Goal: Information Seeking & Learning: Learn about a topic

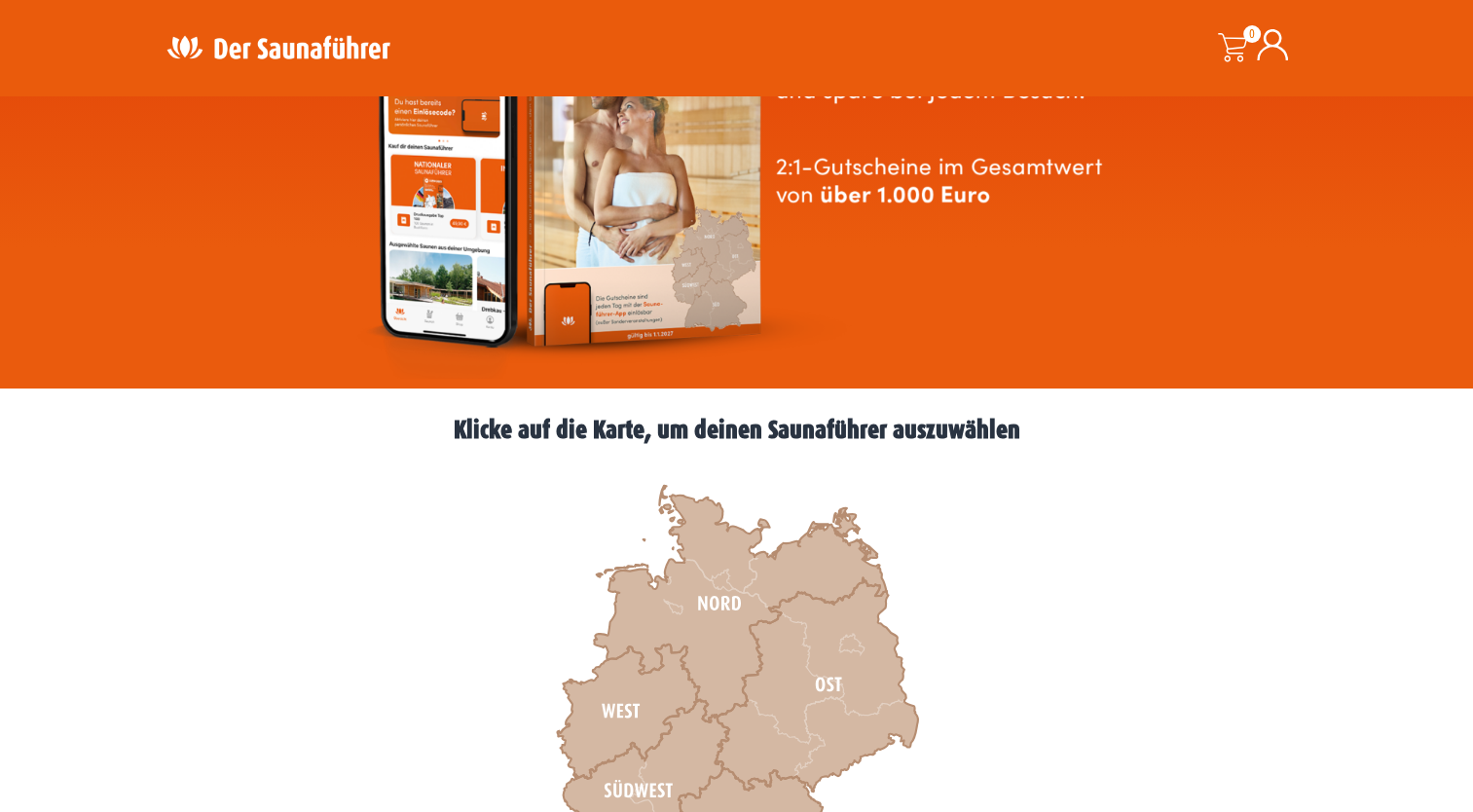
scroll to position [389, 0]
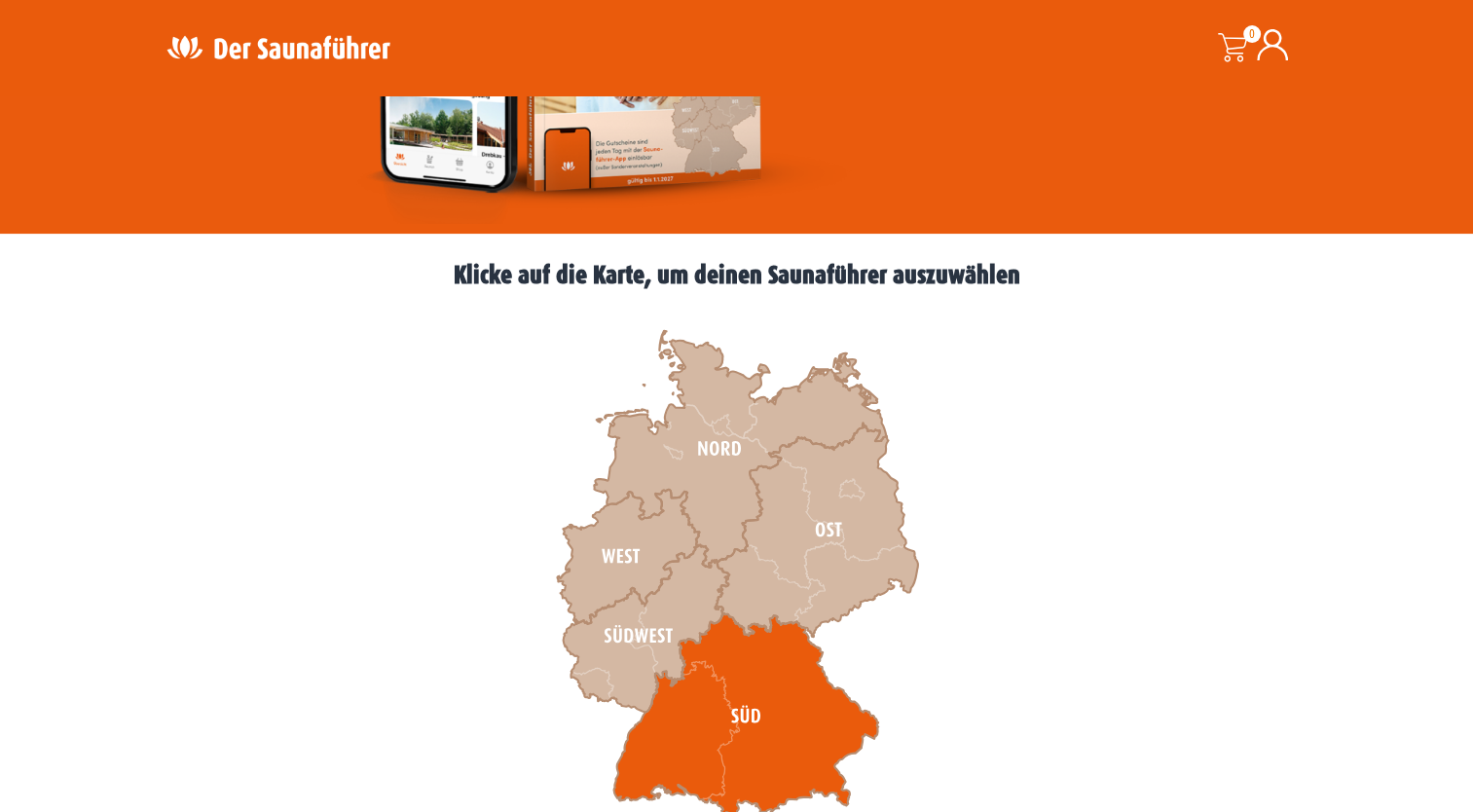
click at [795, 709] on icon at bounding box center [746, 716] width 265 height 206
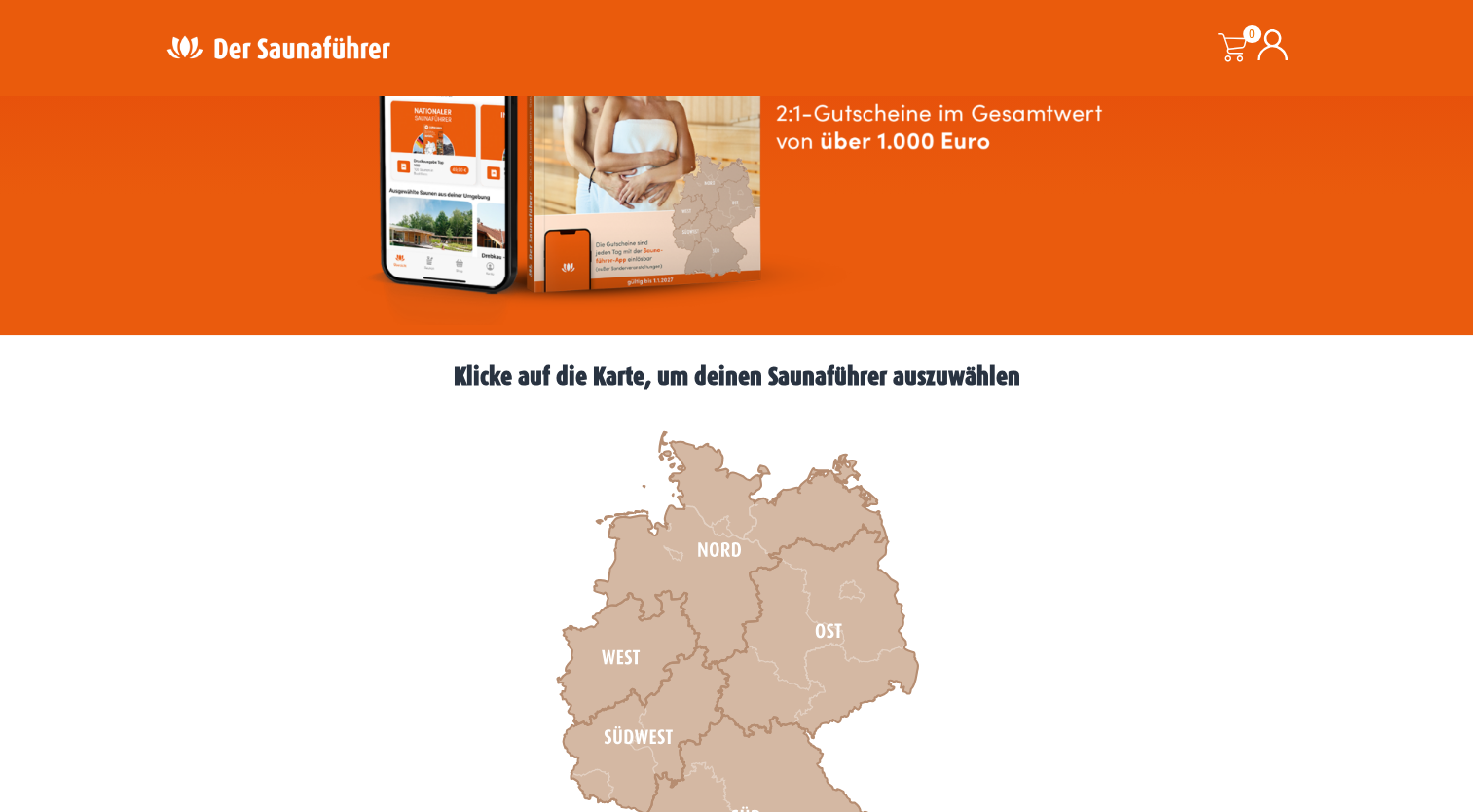
scroll to position [292, 0]
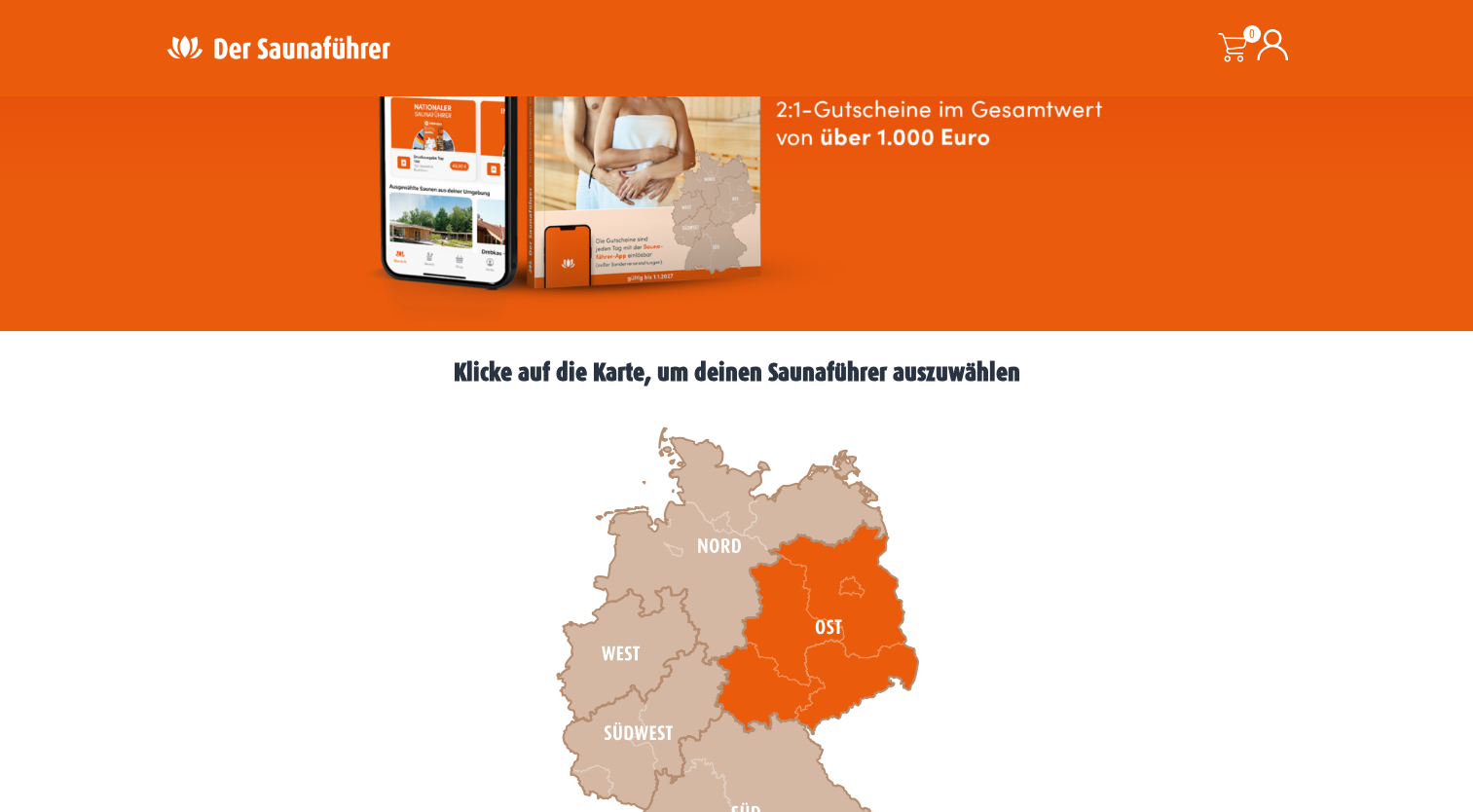
click at [770, 698] on icon at bounding box center [815, 627] width 203 height 213
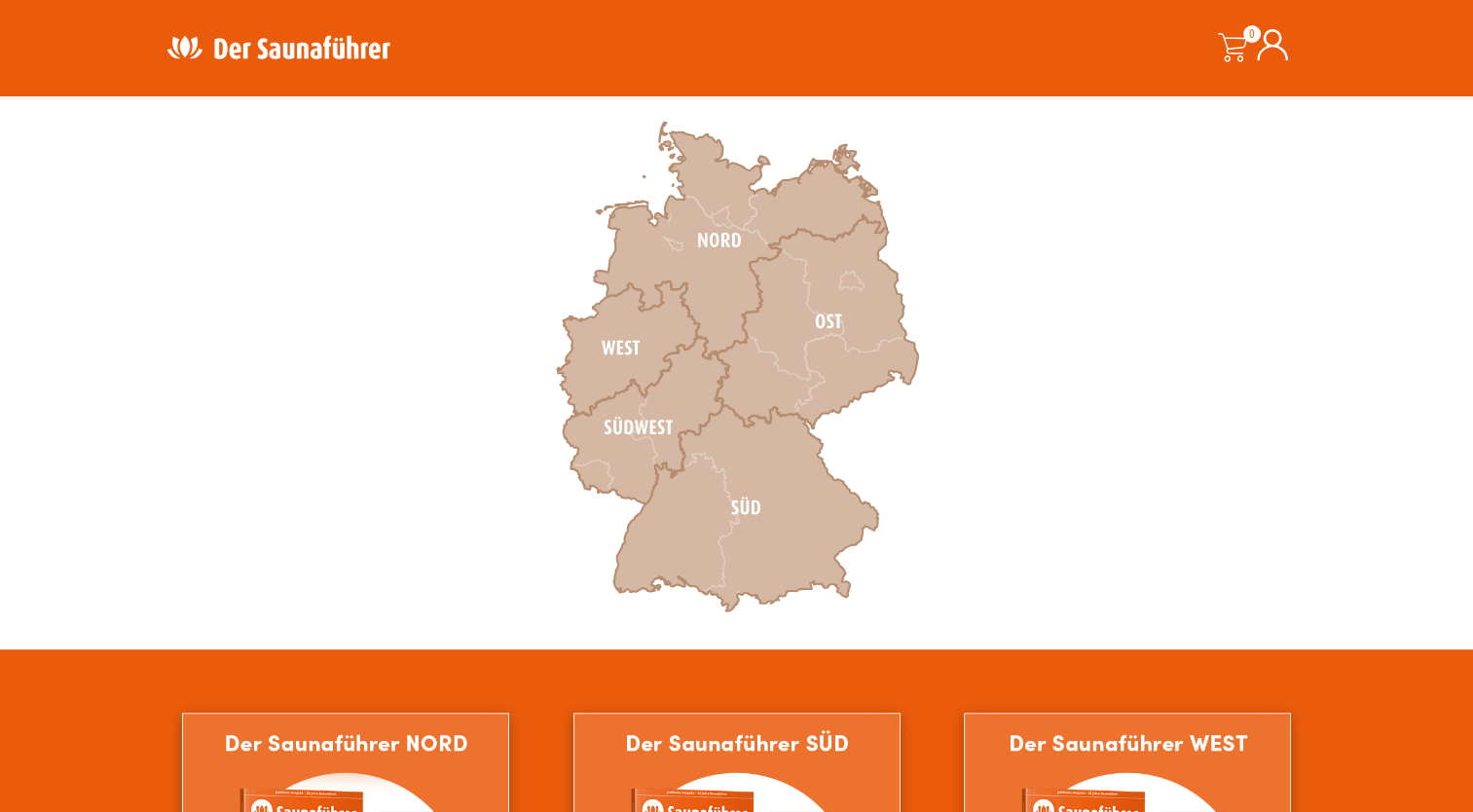
scroll to position [584, 0]
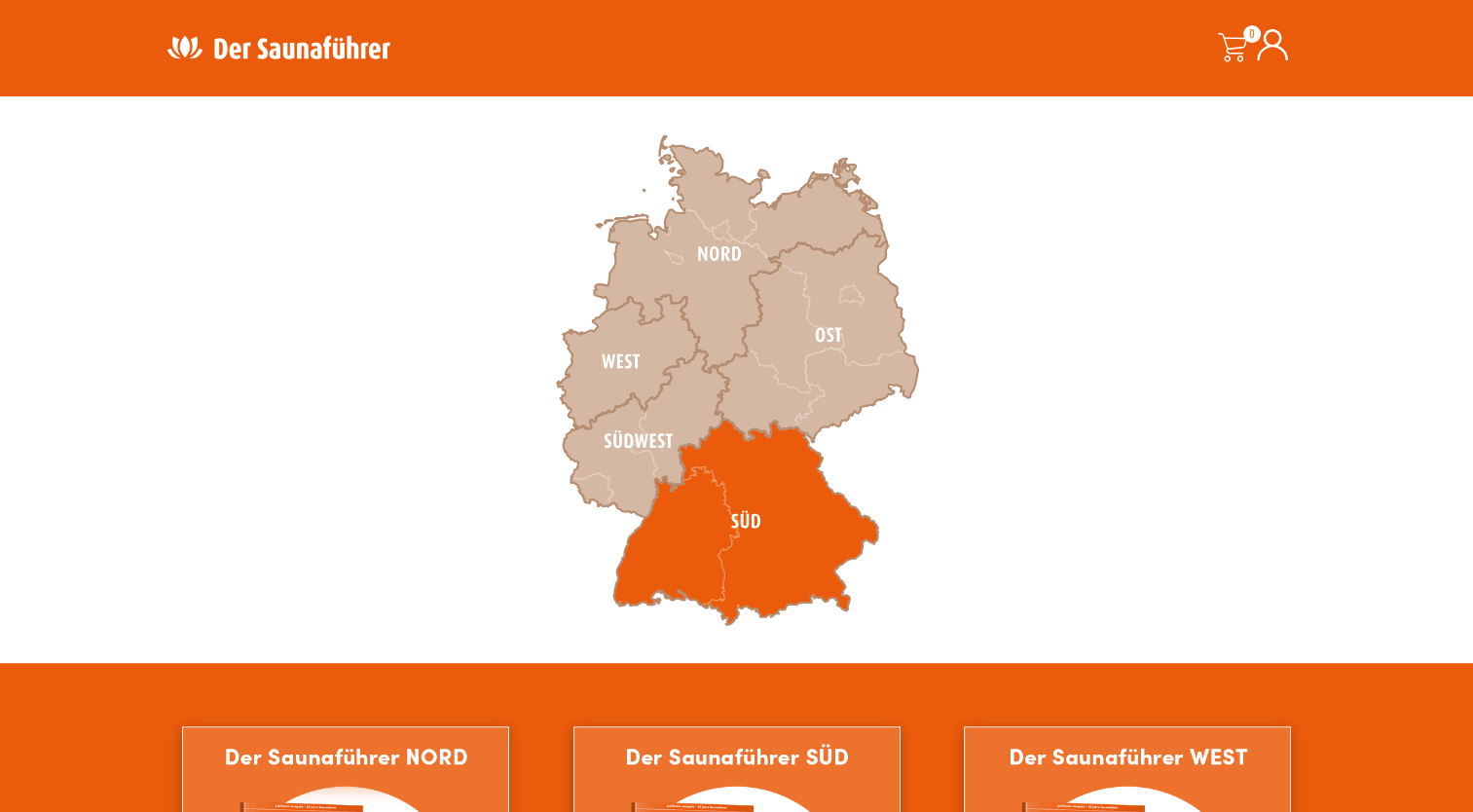
click at [746, 548] on icon at bounding box center [746, 522] width 265 height 206
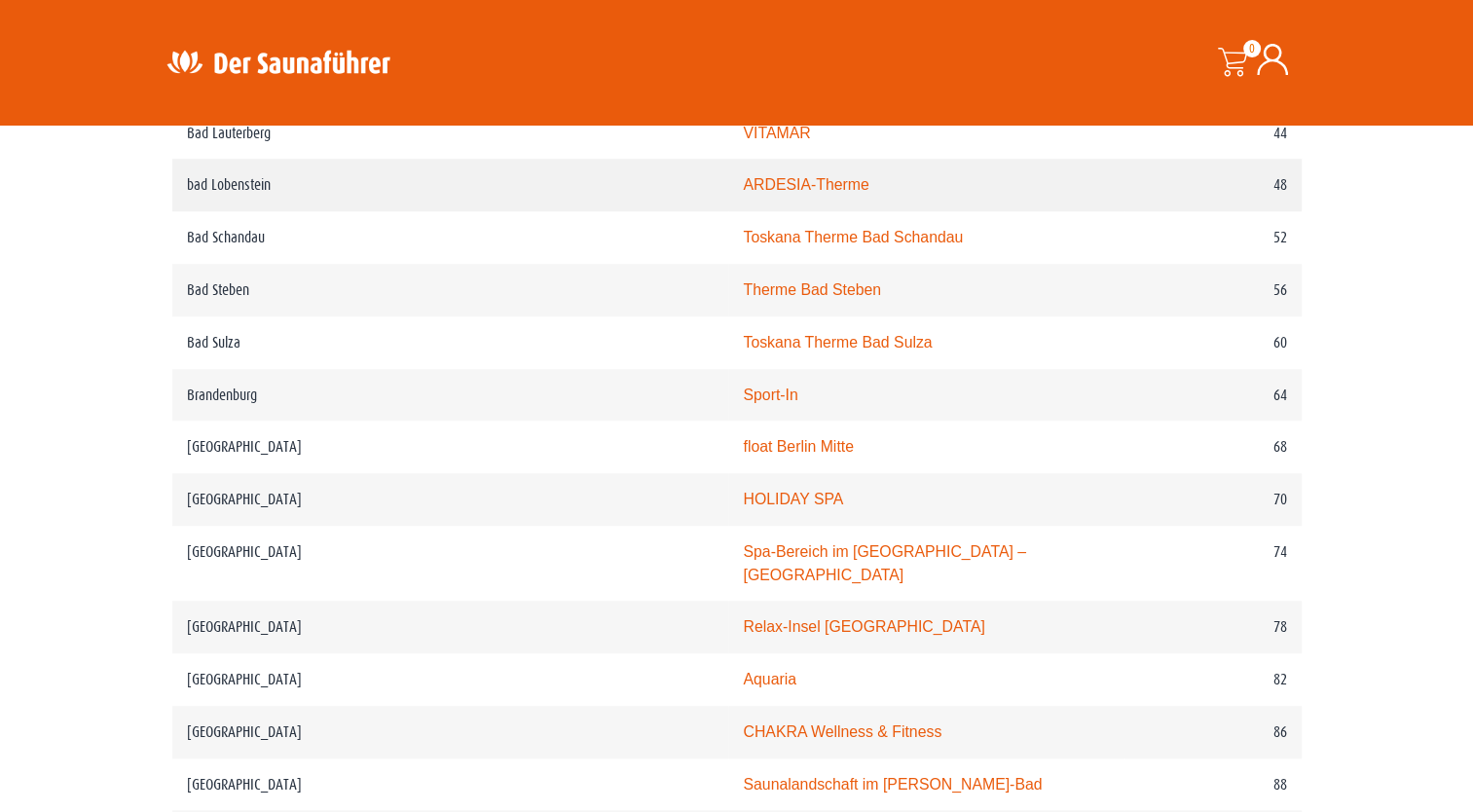
scroll to position [1362, 0]
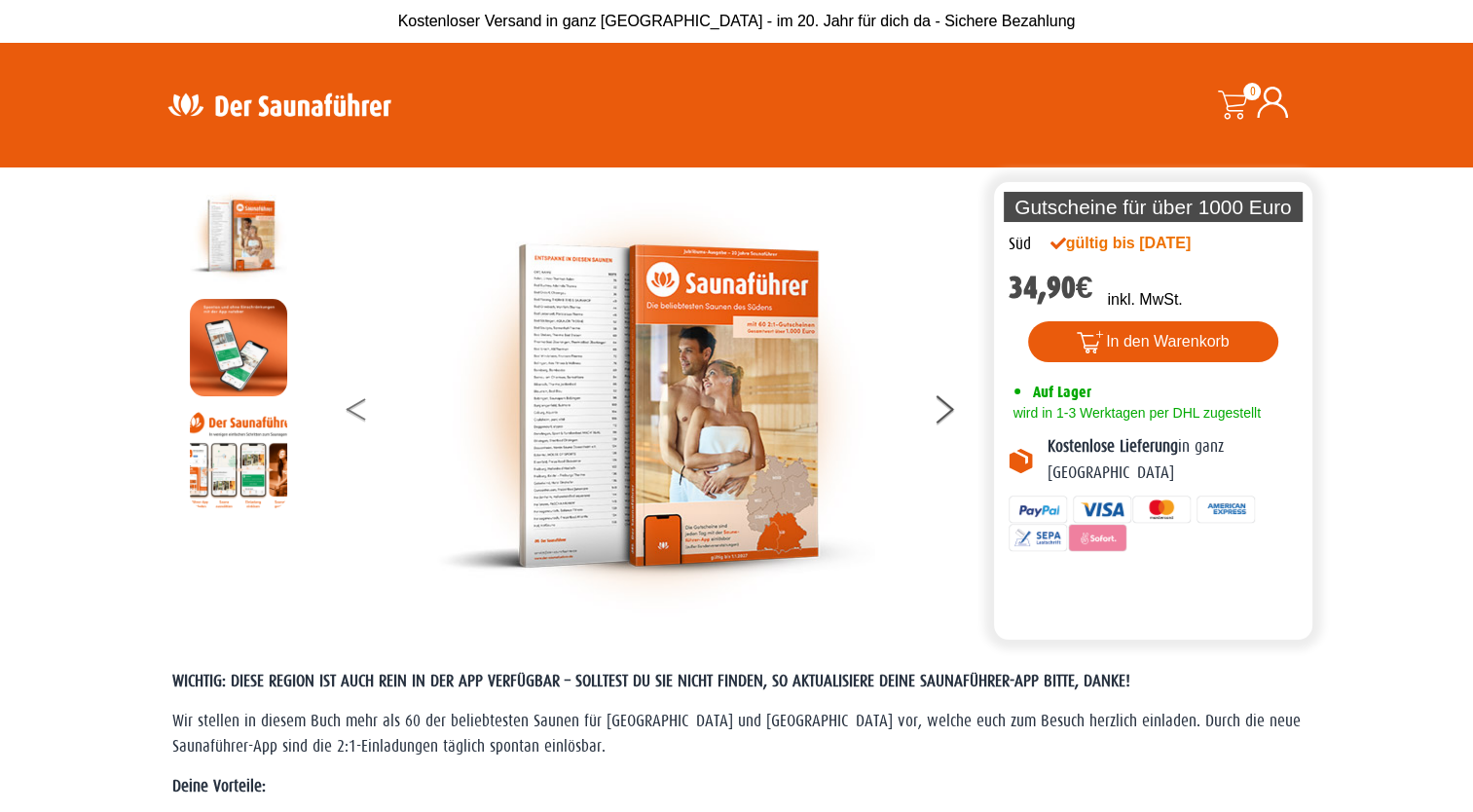
click at [364, 407] on button at bounding box center [370, 412] width 48 height 48
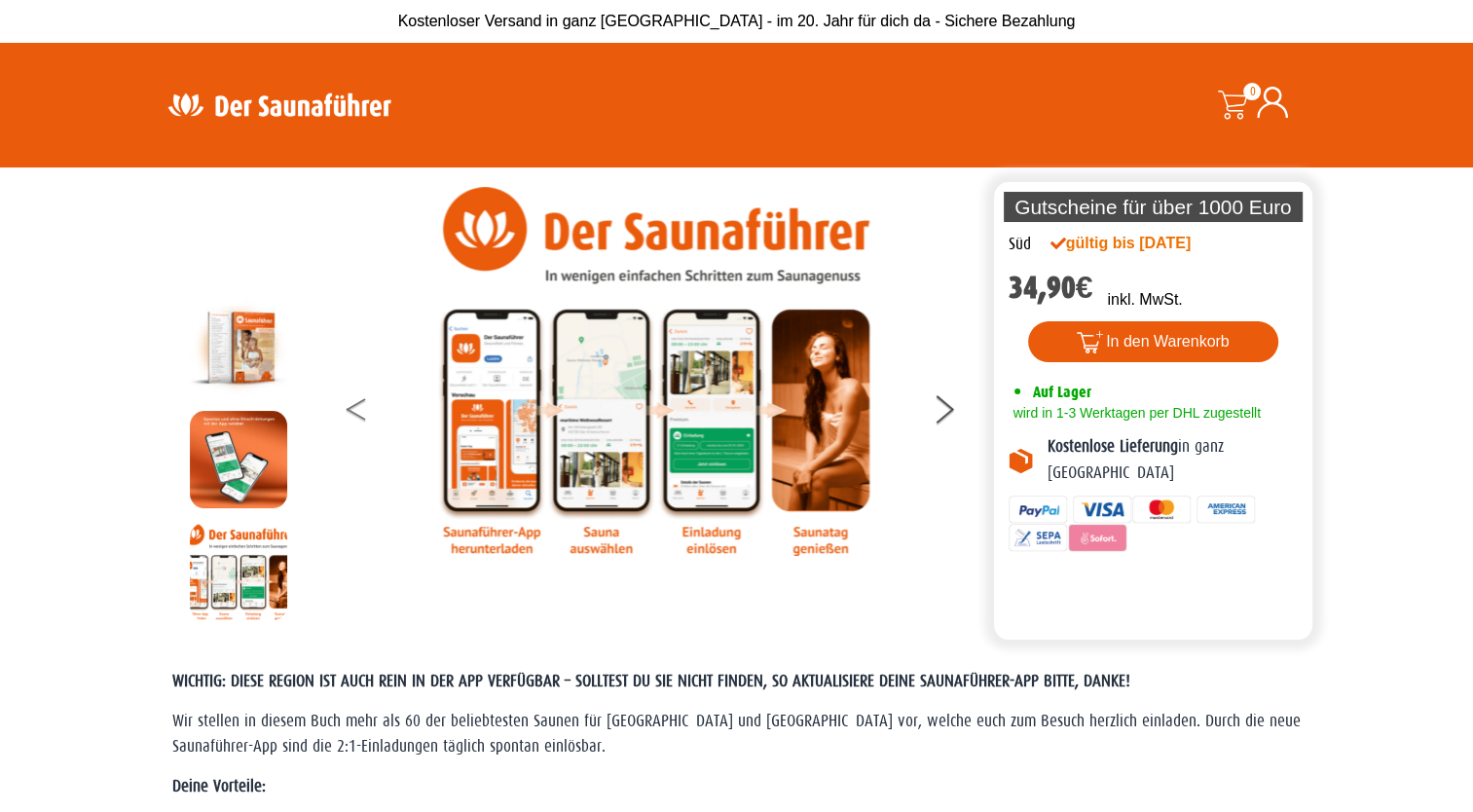
click at [364, 409] on button at bounding box center [370, 412] width 48 height 48
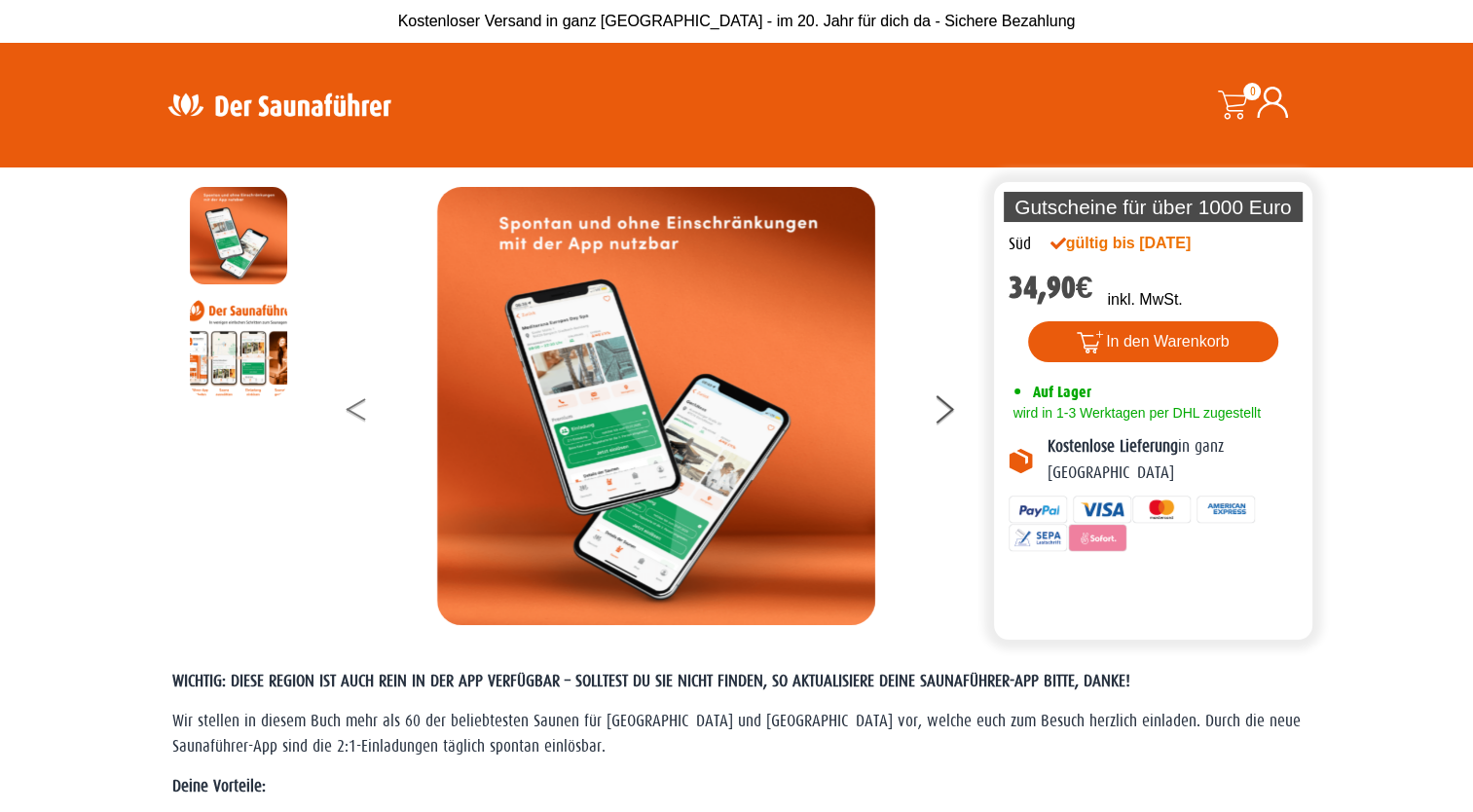
click at [364, 409] on button at bounding box center [370, 412] width 48 height 48
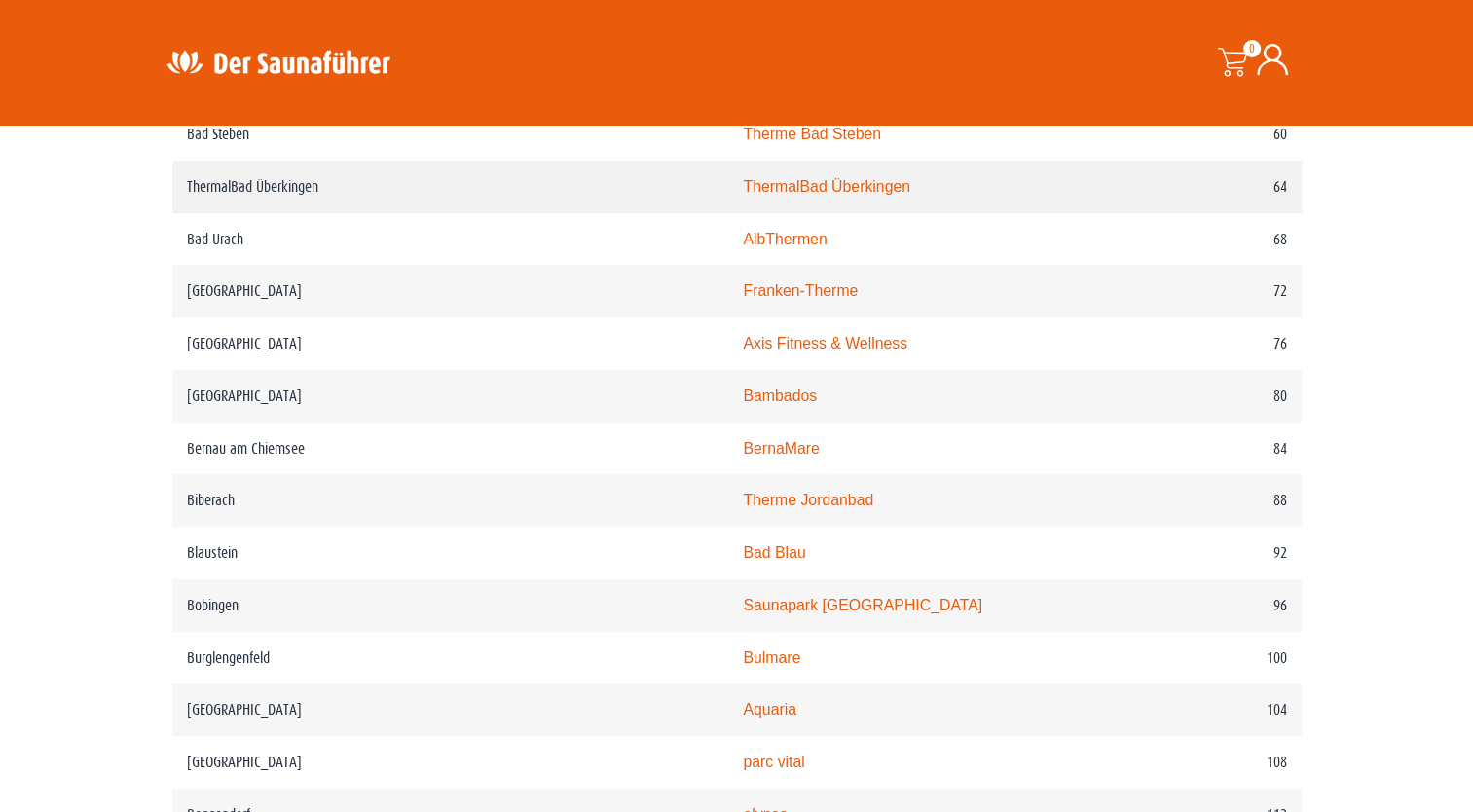
scroll to position [1557, 0]
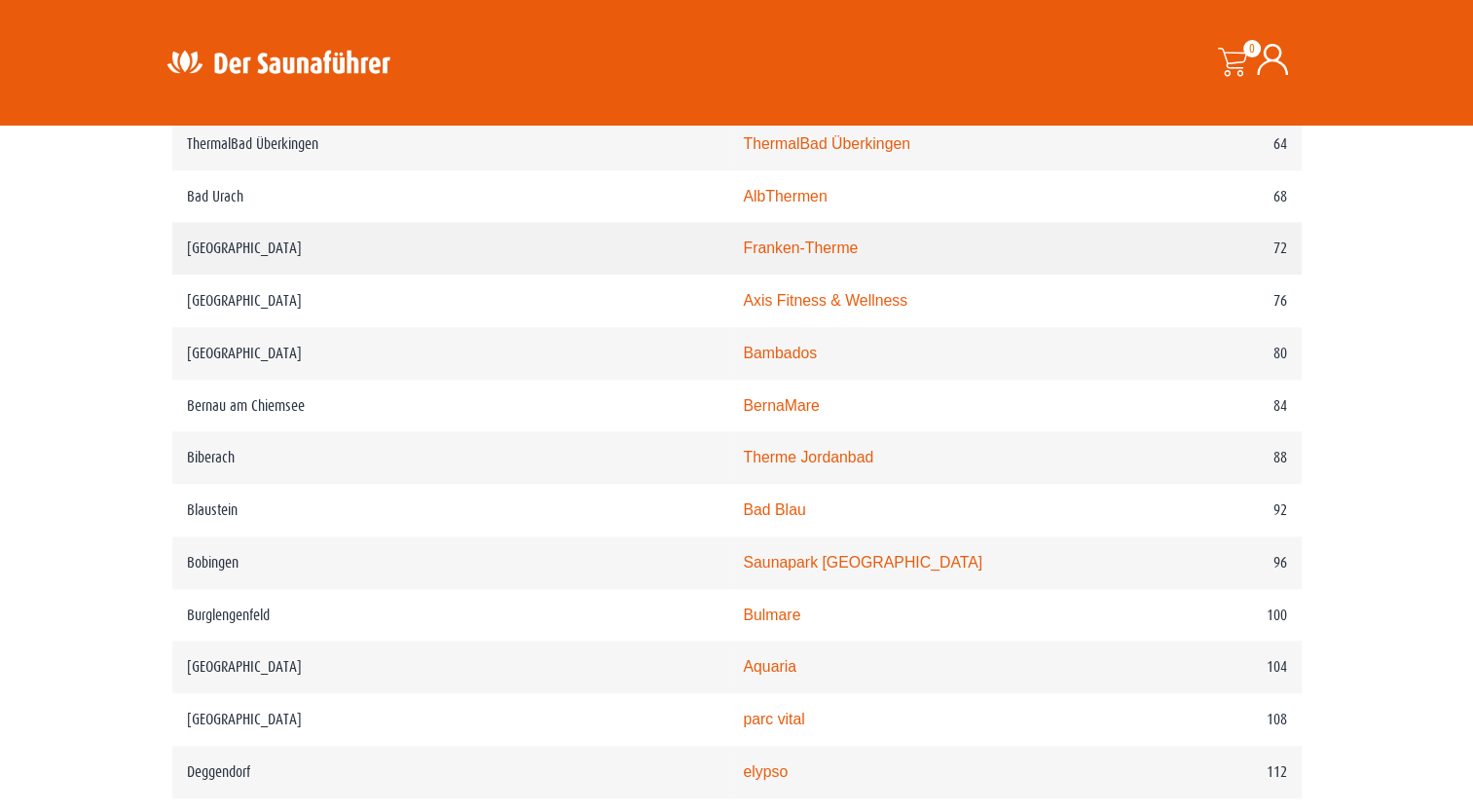
click at [743, 245] on link "Franken-Therme" at bounding box center [800, 247] width 115 height 17
